Goal: Obtain resource: Obtain resource

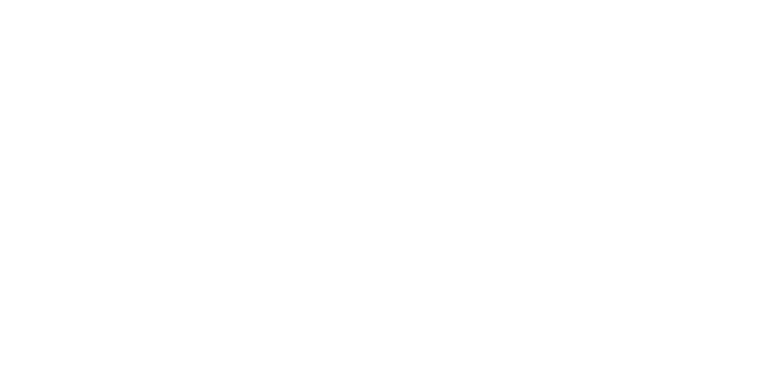
click at [154, 177] on div at bounding box center [384, 191] width 769 height 382
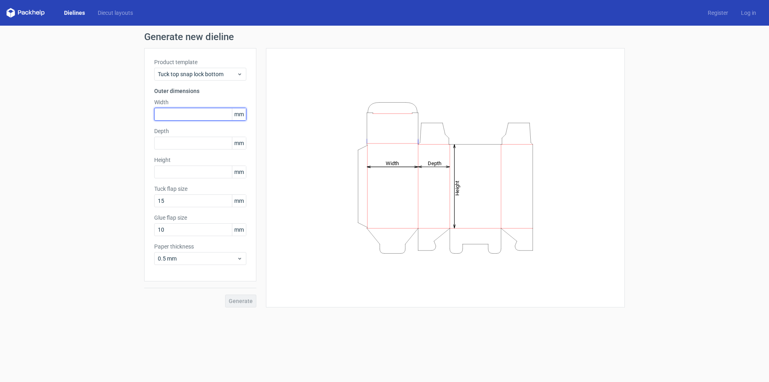
click at [171, 117] on input "text" at bounding box center [200, 114] width 92 height 13
type input "50"
click at [188, 142] on input "text" at bounding box center [200, 143] width 92 height 13
type input "15"
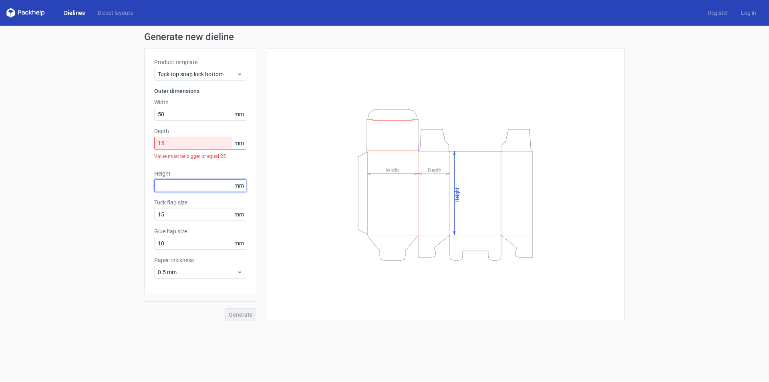
click at [175, 172] on div "Height mm" at bounding box center [200, 180] width 92 height 22
type input "120"
click at [181, 144] on input "15" at bounding box center [200, 143] width 92 height 13
click at [150, 142] on div "Product template Tuck top snap lock bottom Outer dimensions Width 50 mm Depth 1…" at bounding box center [200, 171] width 112 height 247
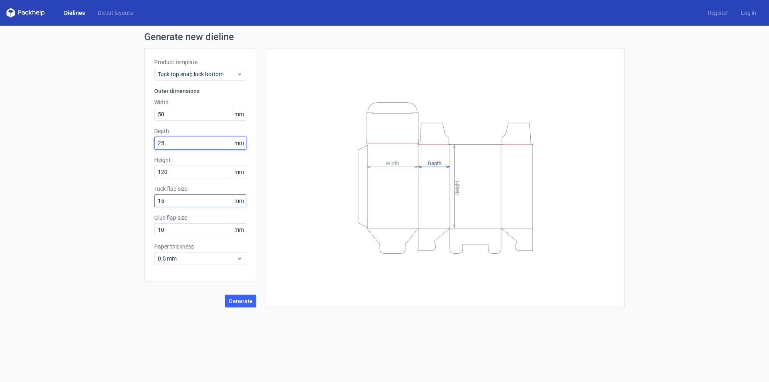
type input "25"
drag, startPoint x: 171, startPoint y: 198, endPoint x: 104, endPoint y: 208, distance: 67.3
click at [104, 208] on div "Generate new dieline Product template Tuck top snap lock bottom Outer dimension…" at bounding box center [384, 170] width 769 height 288
click at [112, 236] on div "Generate new dieline Product template Tuck top snap lock bottom Outer dimension…" at bounding box center [384, 170] width 769 height 288
drag, startPoint x: 175, startPoint y: 197, endPoint x: 115, endPoint y: 207, distance: 61.7
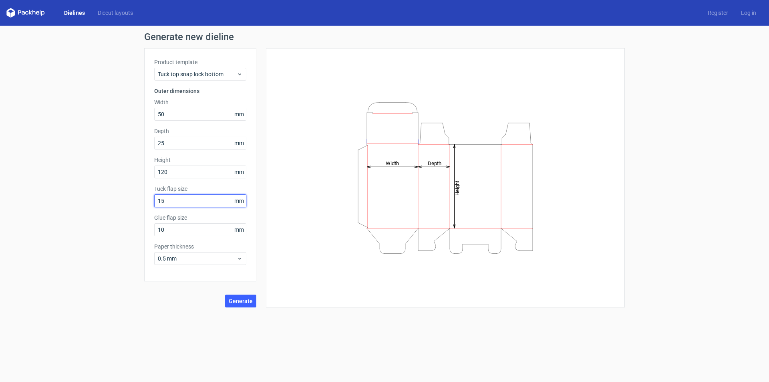
click at [115, 207] on div "Generate new dieline Product template Tuck top snap lock bottom Outer dimension…" at bounding box center [384, 170] width 769 height 288
type input "18"
drag, startPoint x: 173, startPoint y: 229, endPoint x: 94, endPoint y: 233, distance: 79.5
click at [94, 233] on div "Generate new dieline Product template Tuck top snap lock bottom Outer dimension…" at bounding box center [384, 170] width 769 height 288
type input "12"
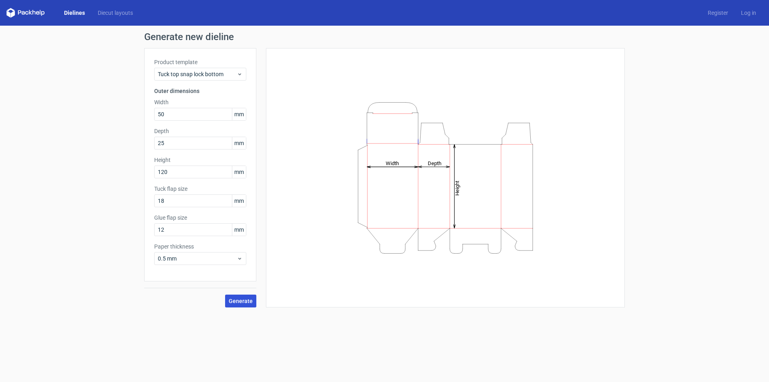
click at [247, 299] on span "Generate" at bounding box center [241, 301] width 24 height 6
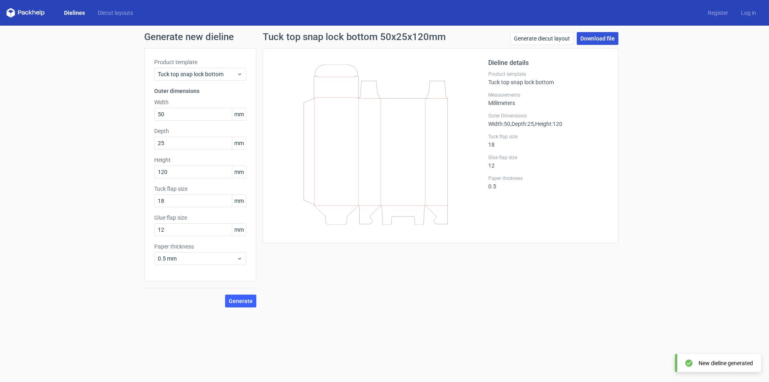
click at [593, 34] on link "Download file" at bounding box center [598, 38] width 42 height 13
click at [244, 74] on div "Tuck top snap lock bottom" at bounding box center [200, 74] width 92 height 13
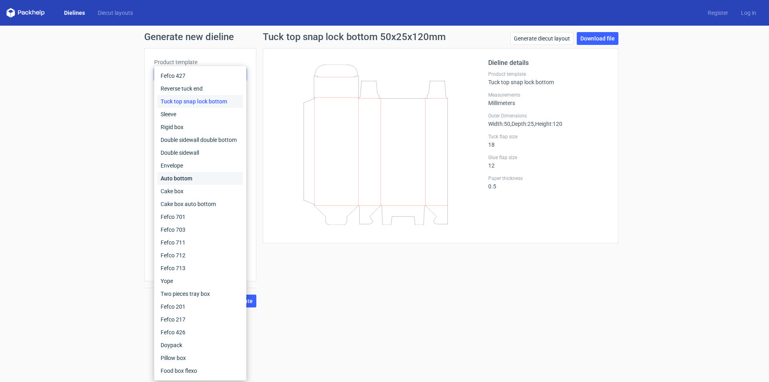
click at [198, 176] on div "Auto bottom" at bounding box center [200, 178] width 86 height 13
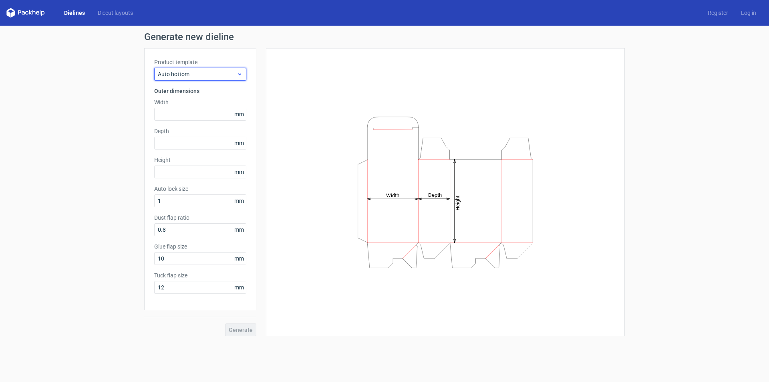
click at [195, 75] on span "Auto bottom" at bounding box center [197, 74] width 79 height 8
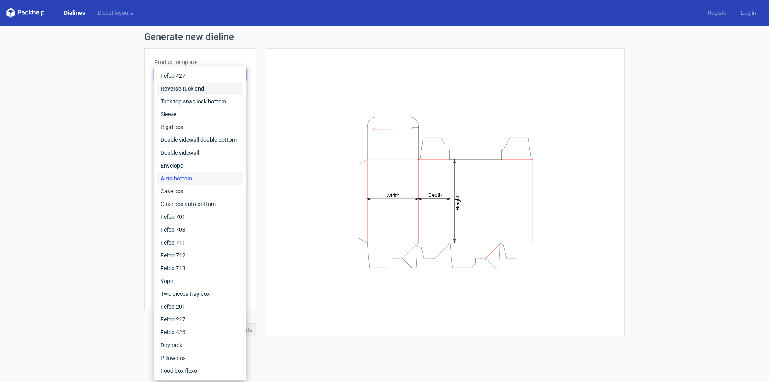
click at [191, 89] on div "Reverse tuck end" at bounding box center [200, 88] width 86 height 13
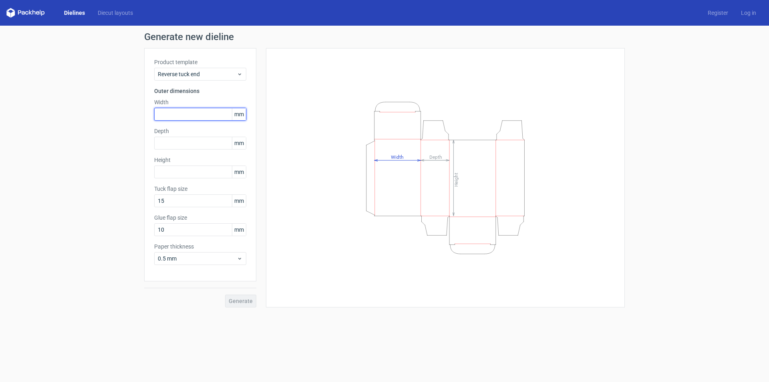
click at [184, 117] on input "text" at bounding box center [200, 114] width 92 height 13
drag, startPoint x: 184, startPoint y: 117, endPoint x: 100, endPoint y: 107, distance: 84.8
click at [100, 107] on div "Generate new dieline Product template Reverse tuck end Outer dimensions Width 1…" at bounding box center [384, 170] width 769 height 288
type input "50"
click at [181, 145] on input "text" at bounding box center [200, 143] width 92 height 13
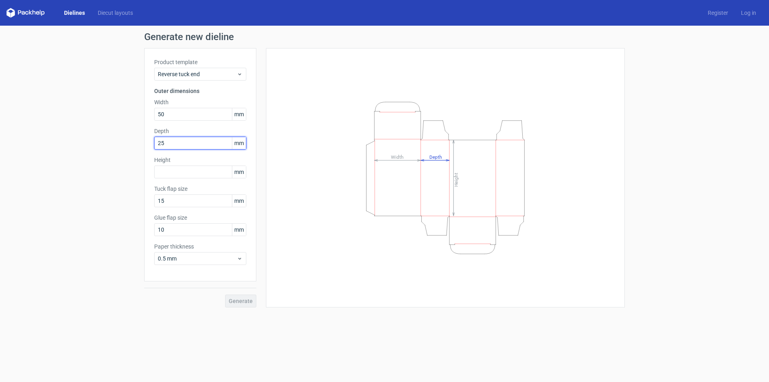
drag, startPoint x: 182, startPoint y: 145, endPoint x: 103, endPoint y: 136, distance: 79.5
click at [103, 136] on div "Generate new dieline Product template Reverse tuck end Outer dimensions Width 5…" at bounding box center [384, 170] width 769 height 288
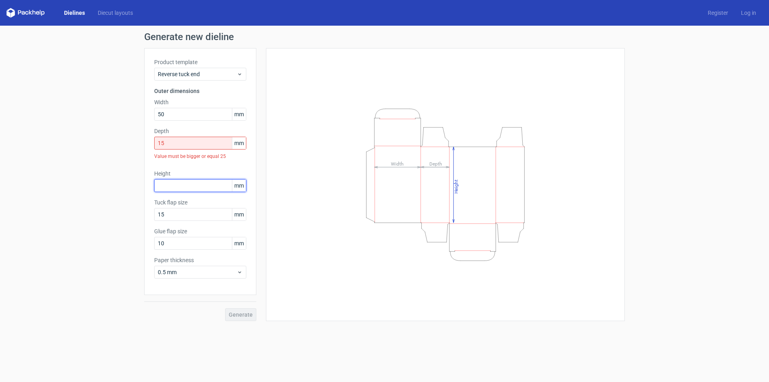
click at [183, 173] on div "Height mm" at bounding box center [200, 180] width 92 height 22
drag, startPoint x: 173, startPoint y: 144, endPoint x: 97, endPoint y: 141, distance: 76.6
click at [97, 141] on div "Generate new dieline Product template Reverse tuck end Outer dimensions Width 5…" at bounding box center [384, 177] width 769 height 302
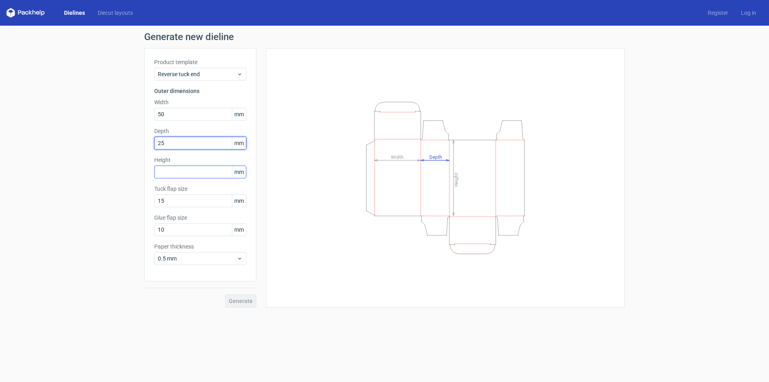
type input "25"
click at [167, 171] on input "text" at bounding box center [200, 171] width 92 height 13
type input "120"
click at [247, 302] on span "Generate" at bounding box center [241, 301] width 24 height 6
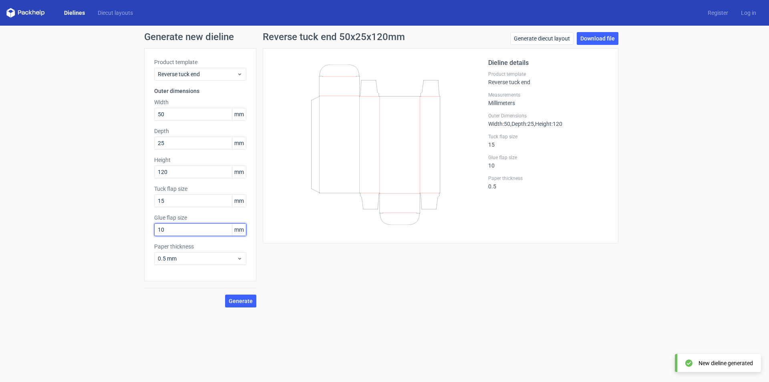
drag, startPoint x: 111, startPoint y: 228, endPoint x: 104, endPoint y: 228, distance: 6.8
click at [104, 228] on div "Generate new dieline Product template Reverse tuck end Outer dimensions Width 5…" at bounding box center [384, 170] width 769 height 288
type input "12"
click at [234, 299] on span "Generate" at bounding box center [241, 301] width 24 height 6
click at [598, 36] on link "Download file" at bounding box center [598, 38] width 42 height 13
